Goal: Navigation & Orientation: Find specific page/section

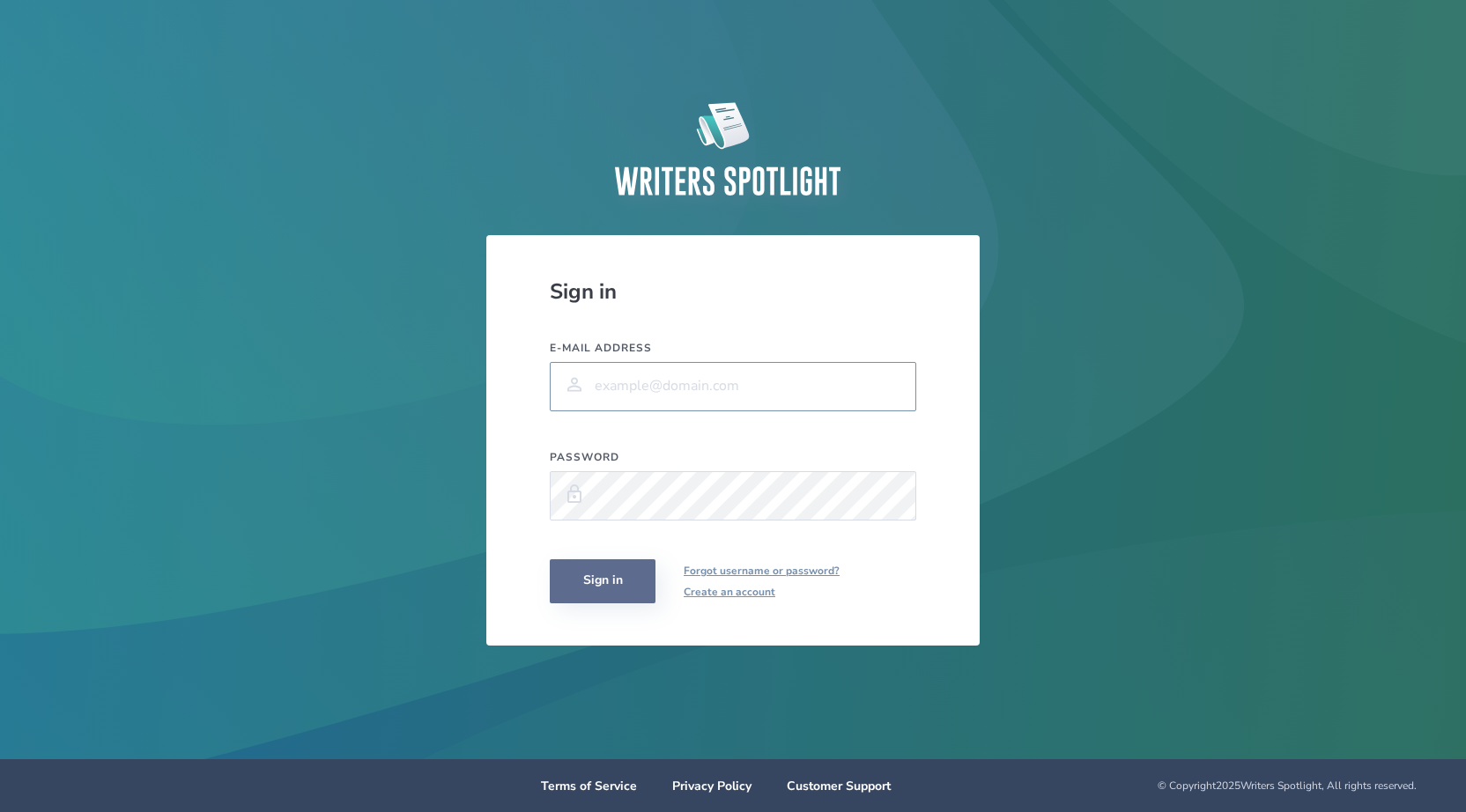
type input "[PERSON_NAME][EMAIL_ADDRESS][PERSON_NAME][PERSON_NAME][DOMAIN_NAME]"
click at [594, 583] on button "Sign in" at bounding box center [603, 581] width 106 height 44
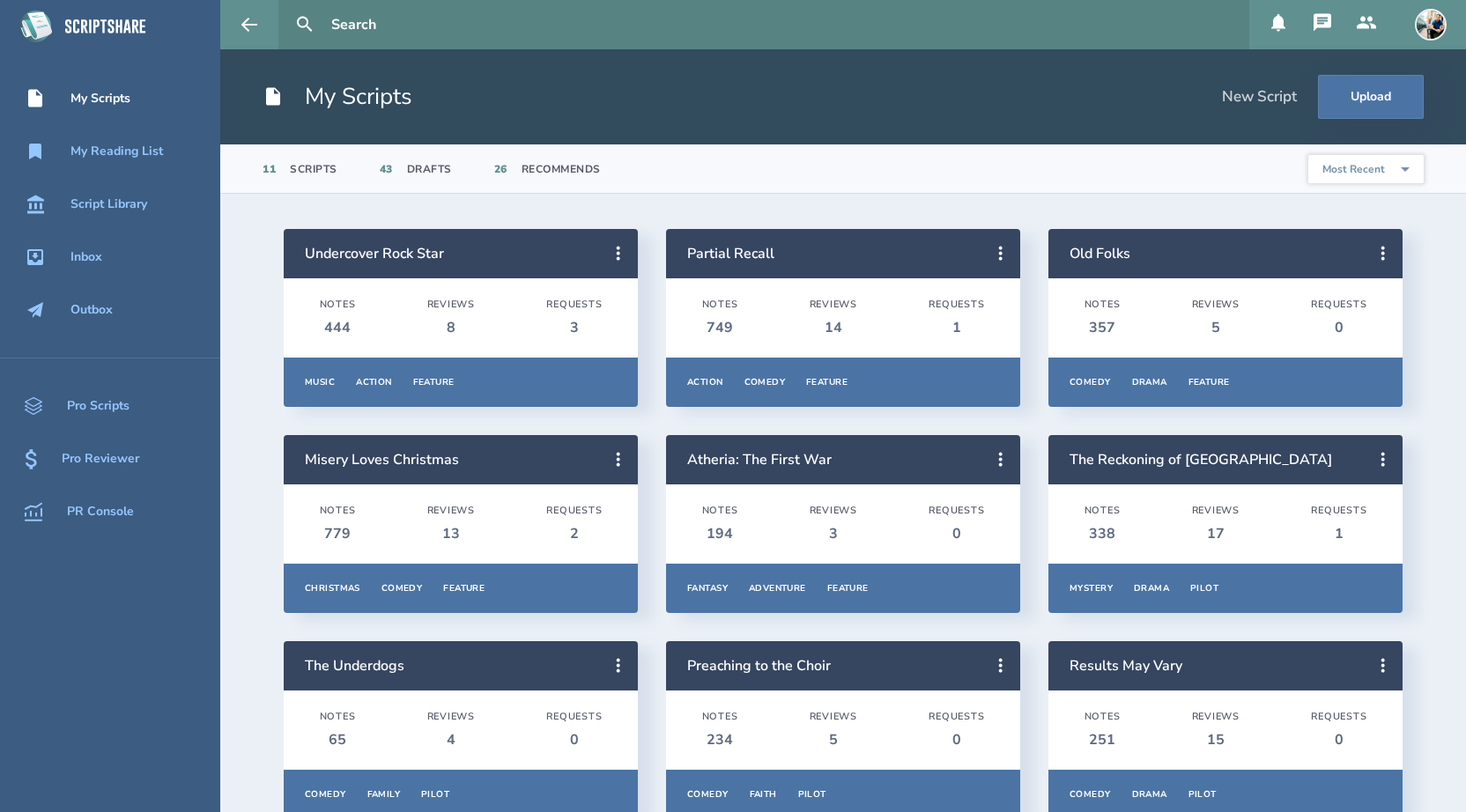
click at [358, 26] on input "text" at bounding box center [783, 25] width 918 height 49
type input "[PERSON_NAME]"
click at [285, 5] on button at bounding box center [304, 25] width 39 height 39
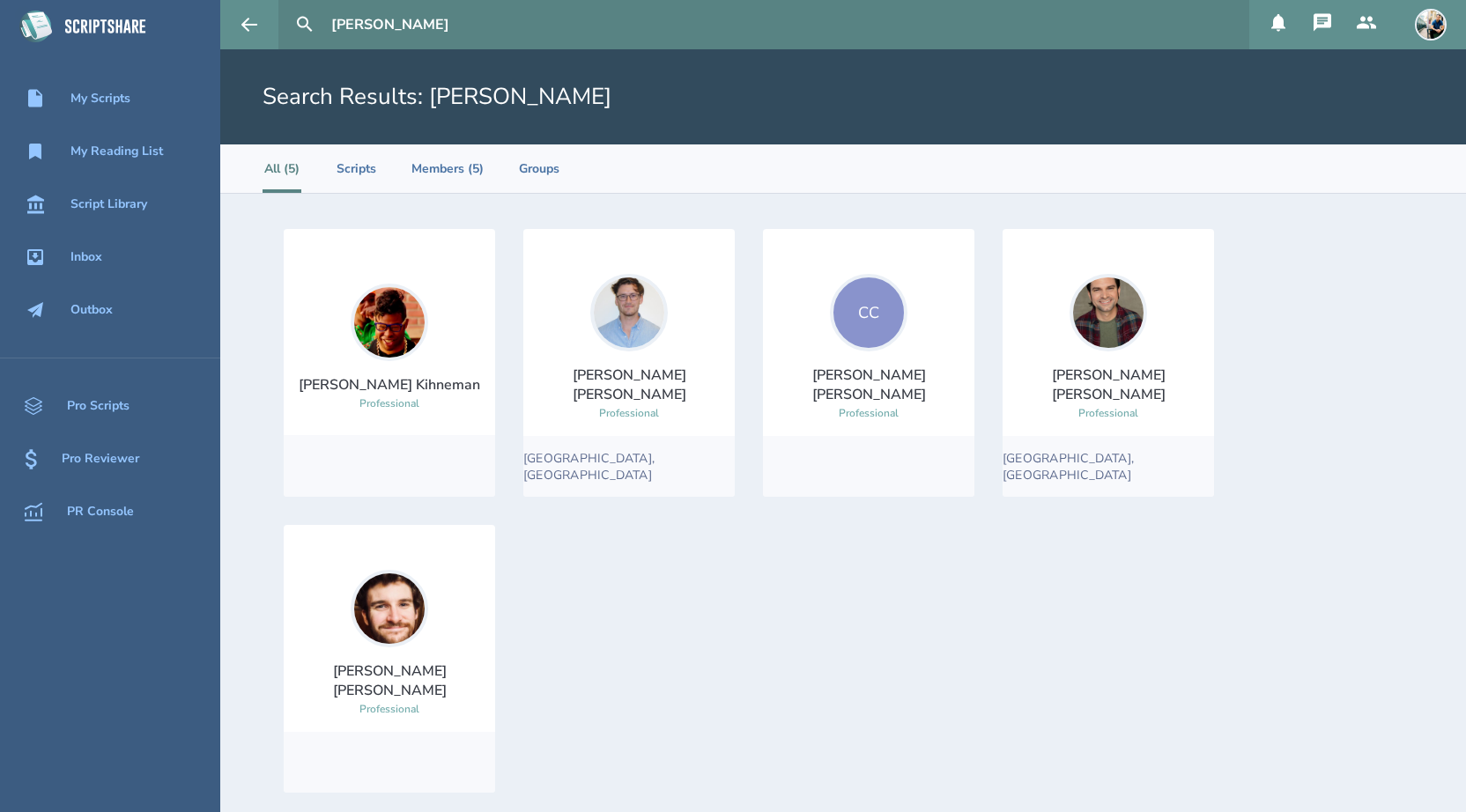
click at [392, 604] on img at bounding box center [389, 608] width 77 height 77
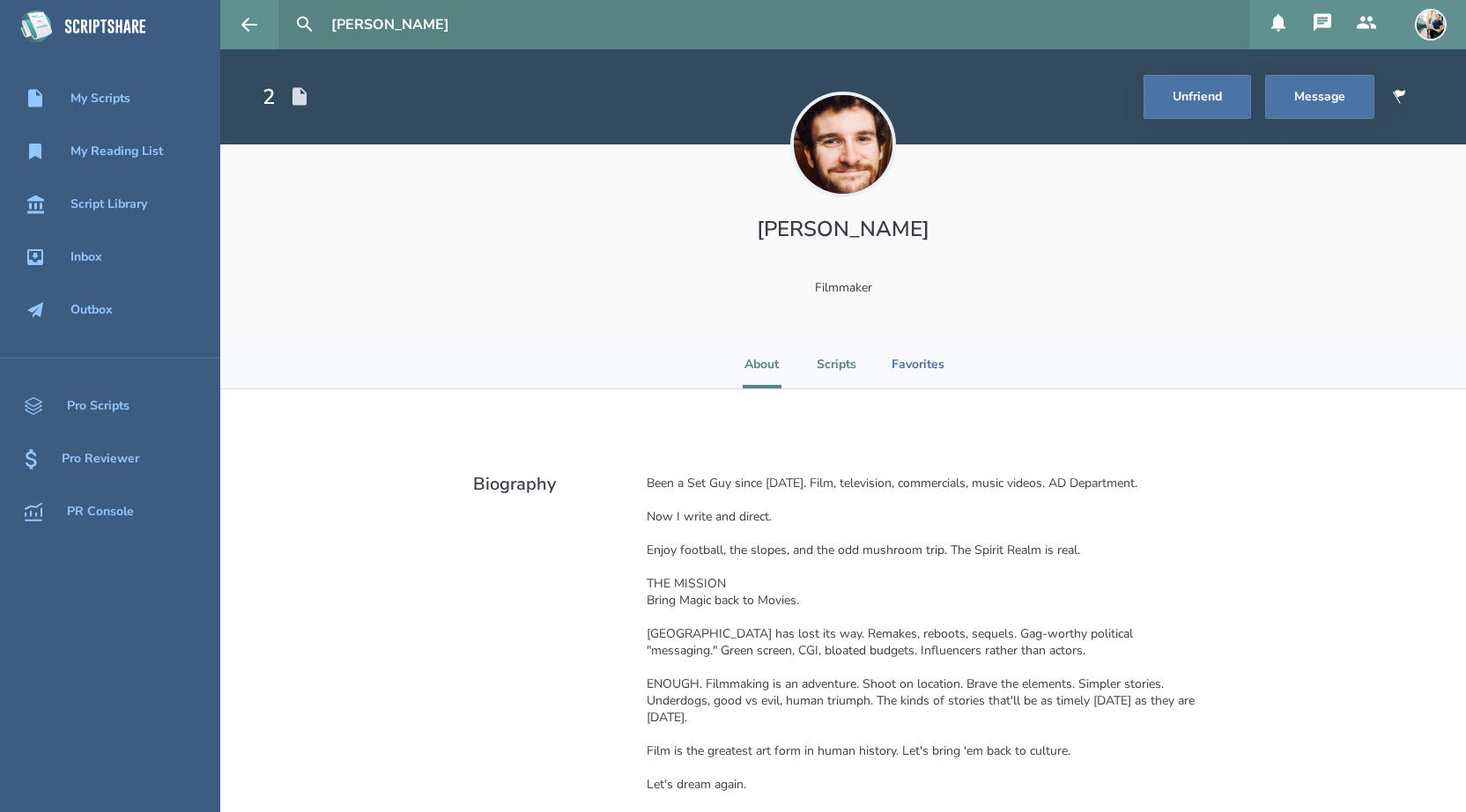
click at [824, 370] on li "Scripts" at bounding box center [837, 363] width 40 height 48
